Goal: Task Accomplishment & Management: Use online tool/utility

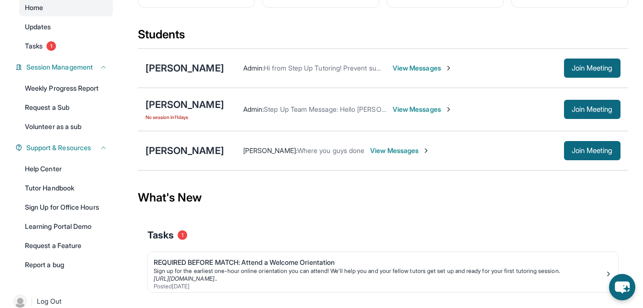
scroll to position [91, 0]
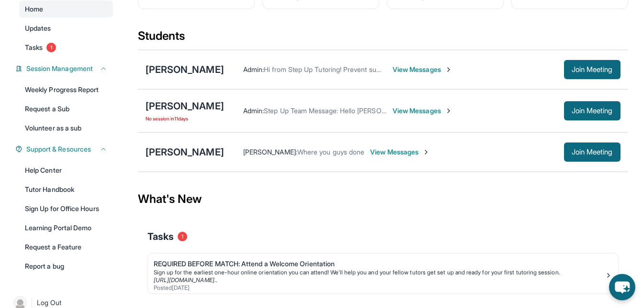
click at [433, 115] on span "View Messages" at bounding box center [423, 111] width 60 height 10
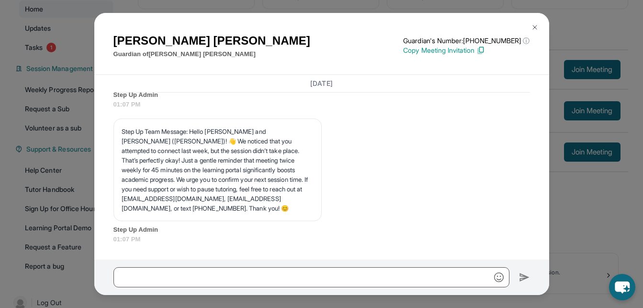
scroll to position [23150, 0]
click at [533, 27] on img at bounding box center [535, 27] width 8 height 8
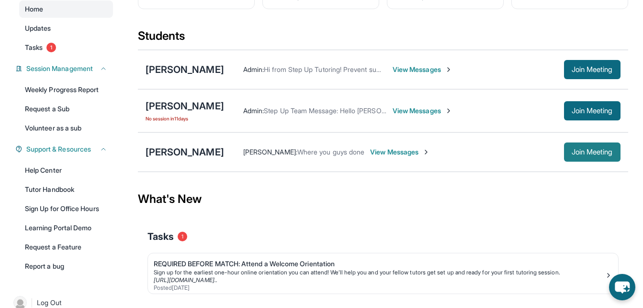
click at [592, 155] on span "Join Meeting" at bounding box center [592, 152] width 41 height 6
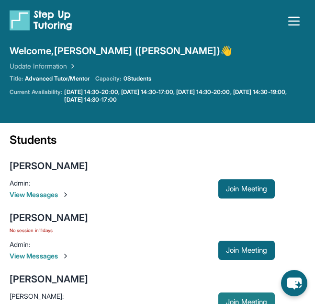
click at [234, 290] on span "Join Meeting" at bounding box center [246, 302] width 41 height 6
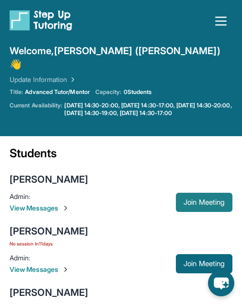
click at [210, 199] on span "Join Meeting" at bounding box center [203, 202] width 41 height 6
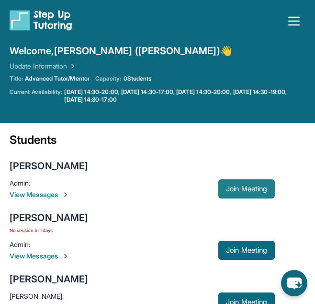
click at [249, 190] on span "Join Meeting" at bounding box center [246, 189] width 41 height 6
